Goal: Obtain resource: Download file/media

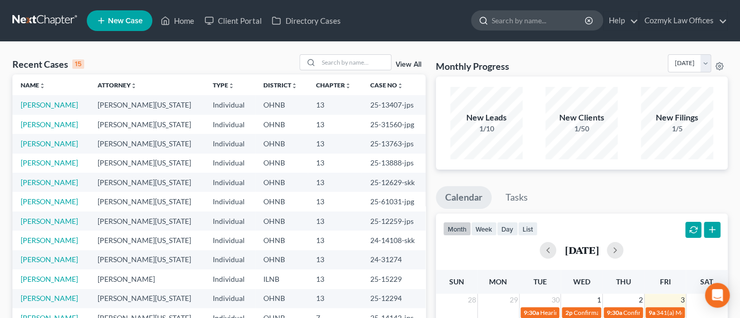
click at [542, 23] on input "search" at bounding box center [539, 20] width 95 height 19
type input "[PERSON_NAME]"
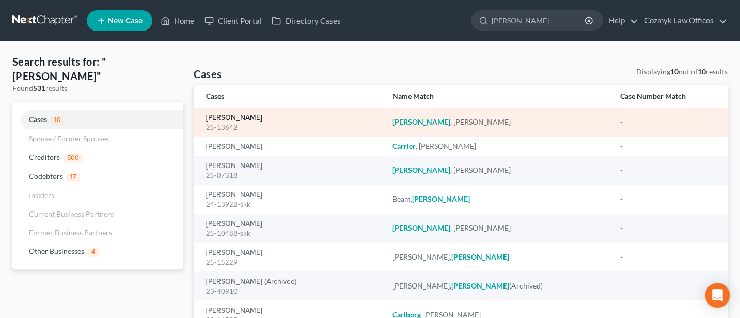
click at [228, 117] on link "[PERSON_NAME]" at bounding box center [234, 117] width 56 height 7
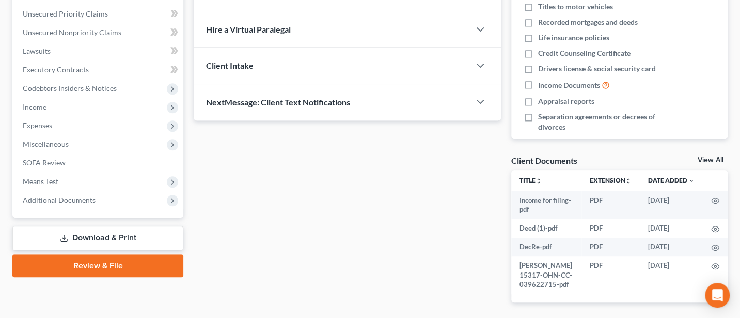
scroll to position [272, 0]
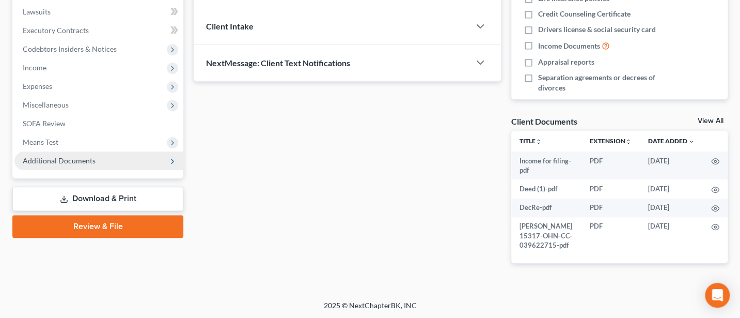
click at [52, 160] on span "Additional Documents" at bounding box center [59, 160] width 73 height 9
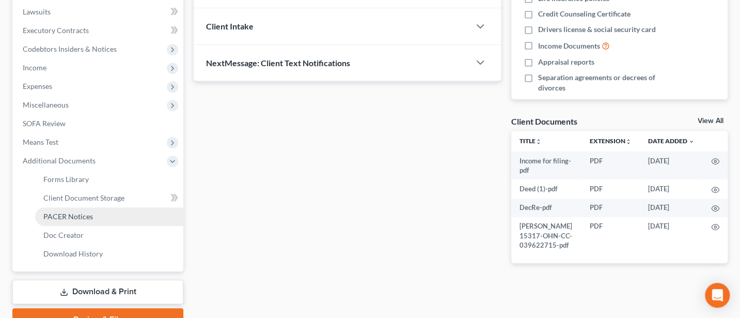
click at [68, 213] on span "PACER Notices" at bounding box center [68, 216] width 50 height 9
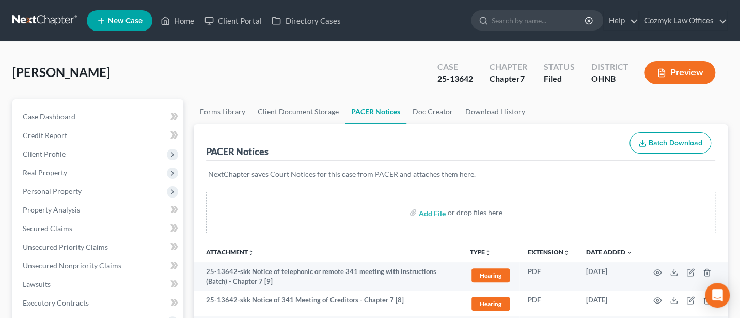
scroll to position [323, 0]
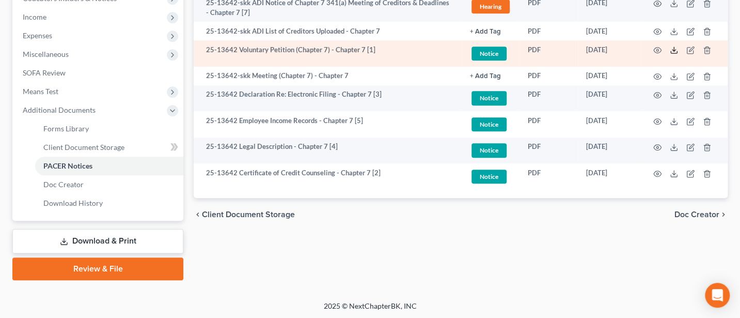
click at [676, 49] on icon at bounding box center [674, 50] width 8 height 8
